Goal: Task Accomplishment & Management: Manage account settings

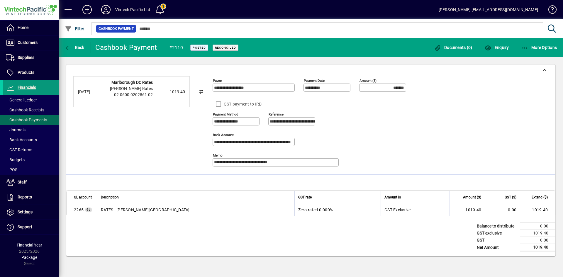
click at [17, 86] on span "Financials" at bounding box center [19, 87] width 33 height 7
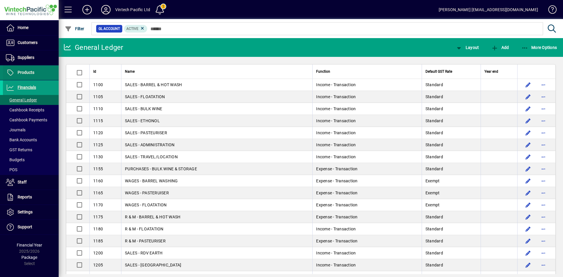
drag, startPoint x: 26, startPoint y: 85, endPoint x: 29, endPoint y: 79, distance: 6.3
click at [26, 85] on span "Financials" at bounding box center [19, 87] width 33 height 7
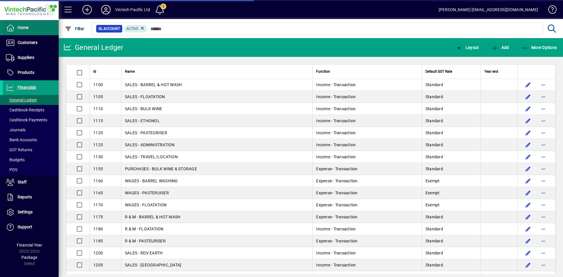
click at [30, 28] on span at bounding box center [31, 28] width 56 height 14
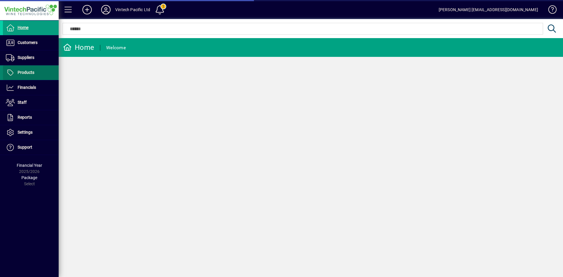
click at [30, 66] on span at bounding box center [31, 73] width 56 height 14
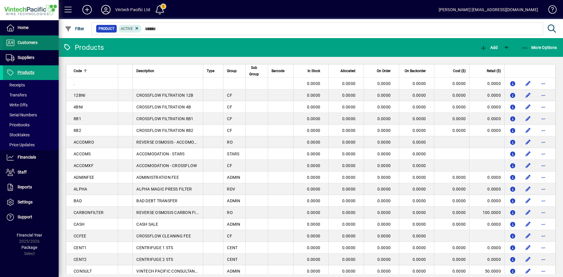
drag, startPoint x: 28, startPoint y: 45, endPoint x: 44, endPoint y: 43, distance: 16.3
click at [28, 45] on span "Customers" at bounding box center [28, 42] width 20 height 5
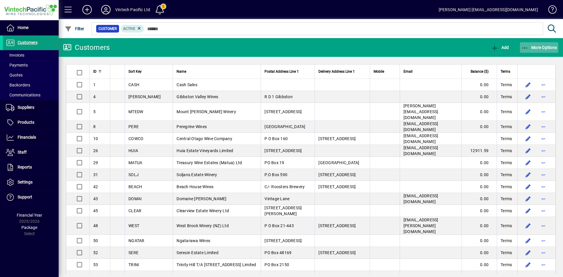
click at [535, 43] on span "button" at bounding box center [539, 47] width 39 height 14
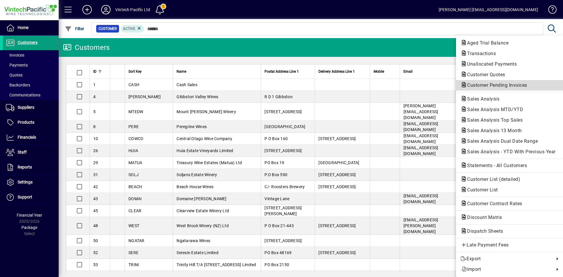
click at [503, 83] on span "Customer Pending Invoices" at bounding box center [496, 85] width 70 height 6
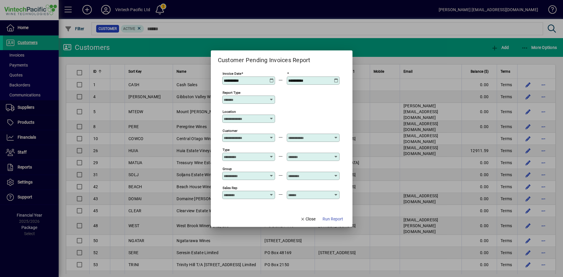
click at [273, 78] on icon at bounding box center [272, 78] width 4 height 0
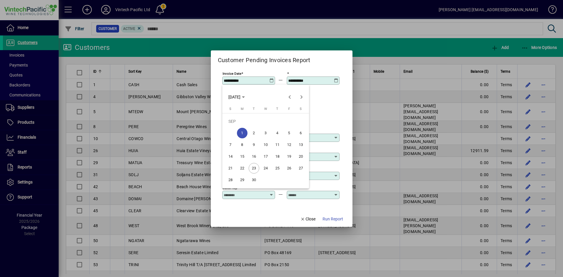
click at [281, 157] on span "18" at bounding box center [277, 156] width 11 height 11
type input "**********"
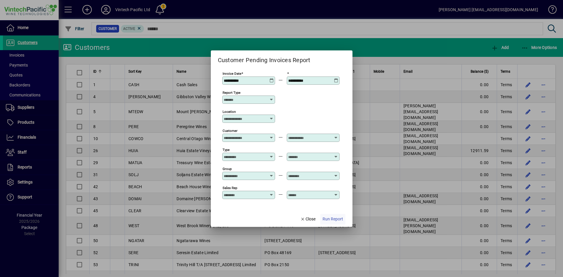
click at [334, 219] on span "Run Report" at bounding box center [333, 219] width 21 height 6
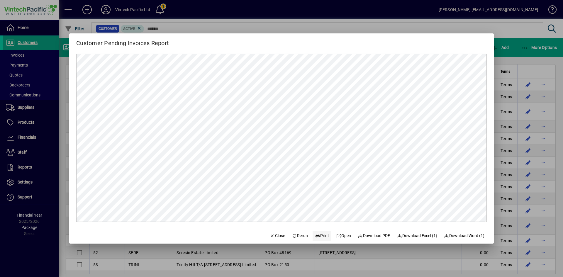
click at [320, 234] on span "Print" at bounding box center [322, 236] width 14 height 6
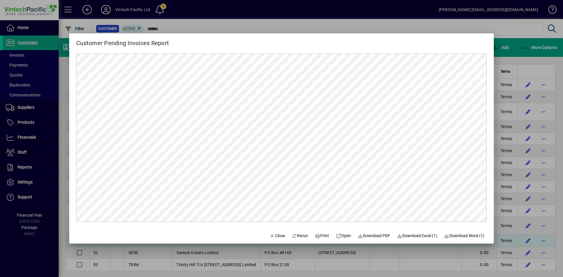
drag, startPoint x: 279, startPoint y: 235, endPoint x: 284, endPoint y: 235, distance: 5.0
click at [279, 235] on span "Close" at bounding box center [277, 236] width 15 height 6
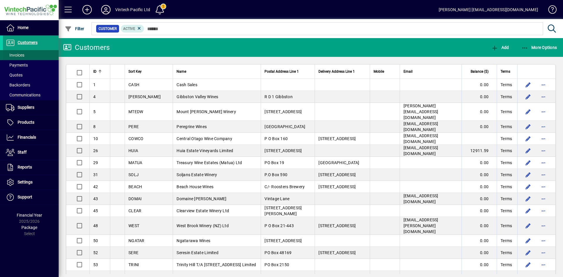
click at [31, 51] on span at bounding box center [31, 55] width 56 height 14
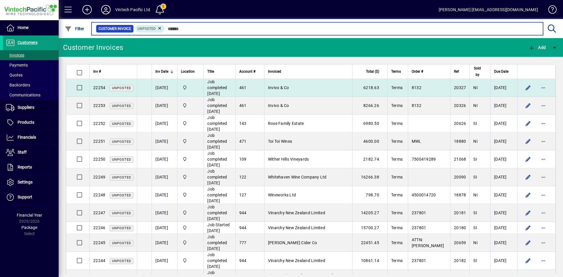
scroll to position [29, 0]
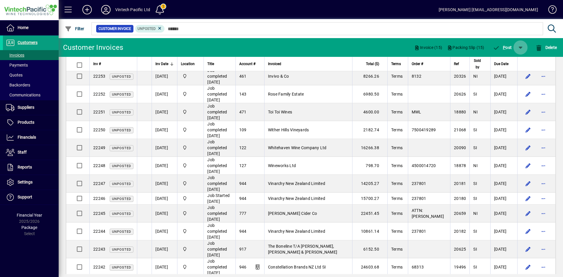
click at [520, 48] on span "button" at bounding box center [521, 47] width 14 height 14
click at [510, 62] on span "P ost & Email" at bounding box center [503, 62] width 35 height 5
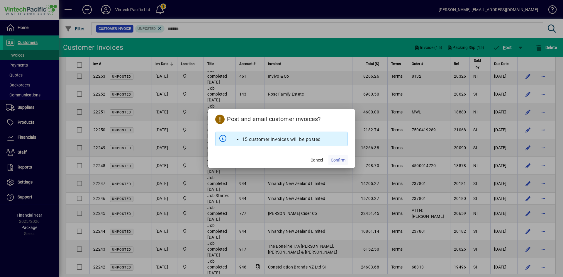
click at [345, 161] on span "Confirm" at bounding box center [338, 160] width 15 height 6
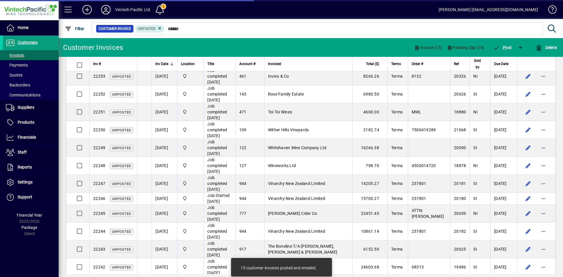
scroll to position [0, 0]
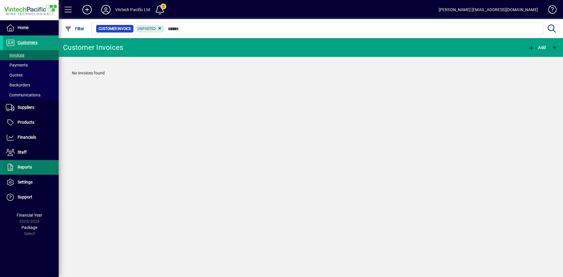
click at [45, 167] on span at bounding box center [31, 167] width 56 height 14
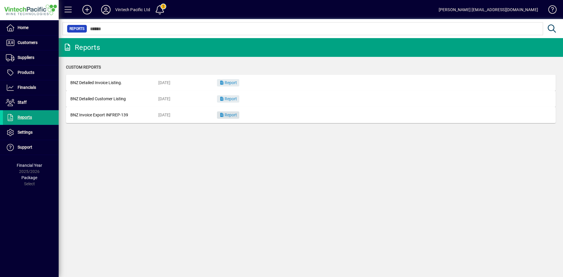
click at [228, 116] on span "Report" at bounding box center [228, 115] width 18 height 5
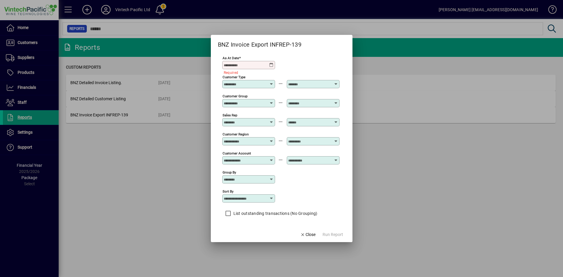
click at [270, 63] on icon at bounding box center [271, 65] width 5 height 5
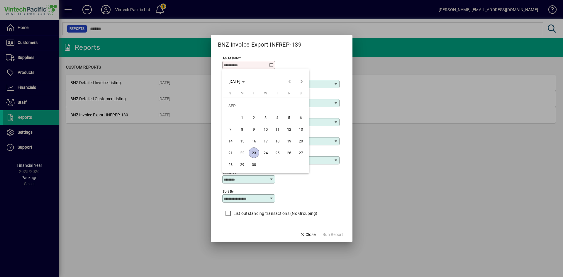
click at [253, 154] on span "23" at bounding box center [254, 153] width 11 height 11
type input "**********"
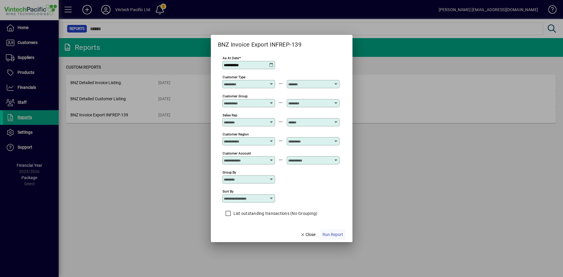
click at [342, 234] on span "Run Report" at bounding box center [333, 235] width 21 height 6
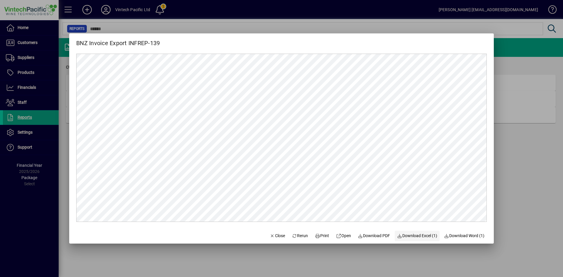
click at [422, 236] on span "Download Excel (1)" at bounding box center [417, 236] width 40 height 6
click at [276, 235] on span "Close" at bounding box center [277, 236] width 15 height 6
